Goal: Transaction & Acquisition: Purchase product/service

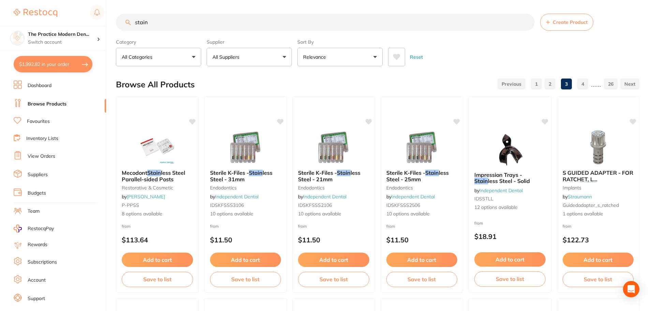
click at [132, 25] on input "stain" at bounding box center [325, 22] width 419 height 17
type input "colourant"
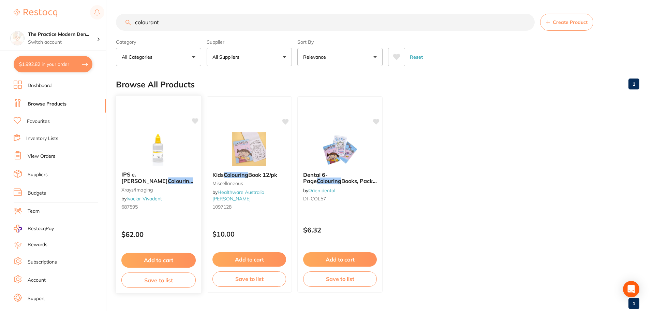
click at [153, 179] on span "Liquid Diluter 60ml" at bounding box center [165, 183] width 88 height 13
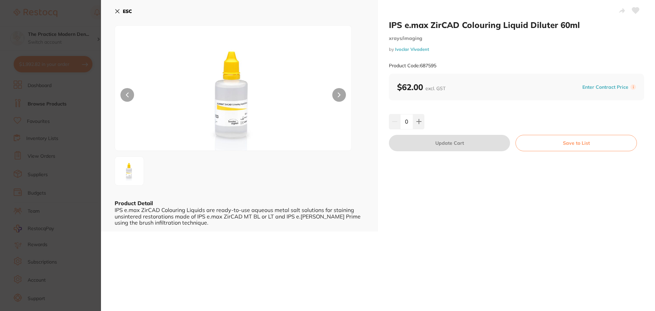
click at [231, 119] on img at bounding box center [233, 97] width 142 height 108
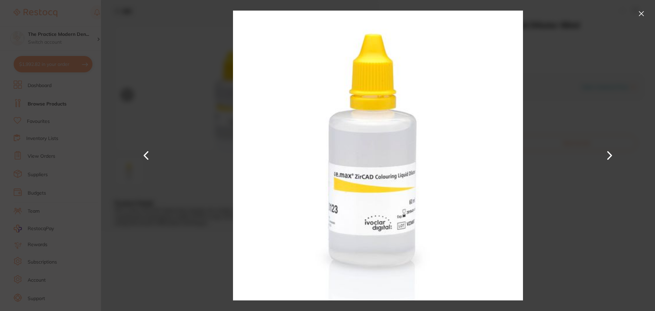
click at [618, 156] on button at bounding box center [609, 156] width 16 height 156
click at [613, 155] on button at bounding box center [609, 156] width 16 height 156
click at [642, 15] on button at bounding box center [641, 13] width 11 height 11
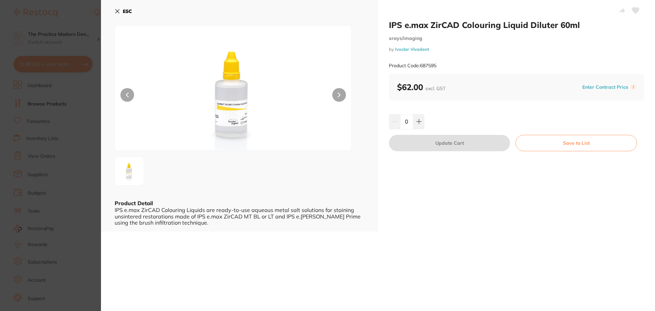
click at [116, 10] on icon at bounding box center [118, 12] width 4 height 4
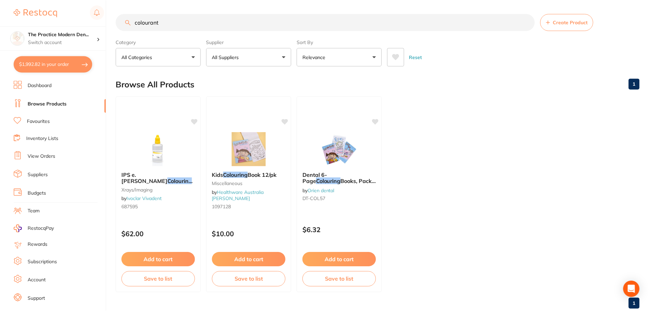
scroll to position [1, 0]
